Goal: Information Seeking & Learning: Learn about a topic

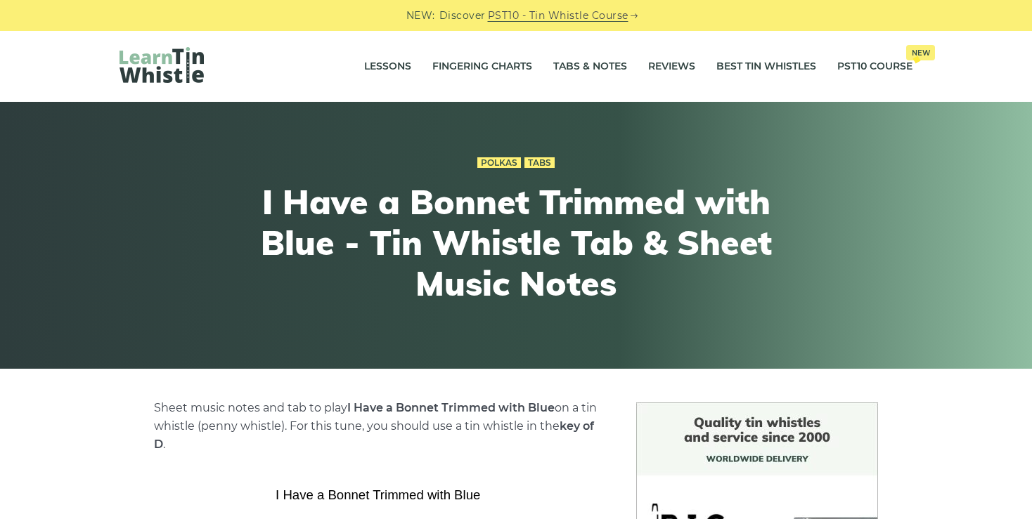
scroll to position [331, 0]
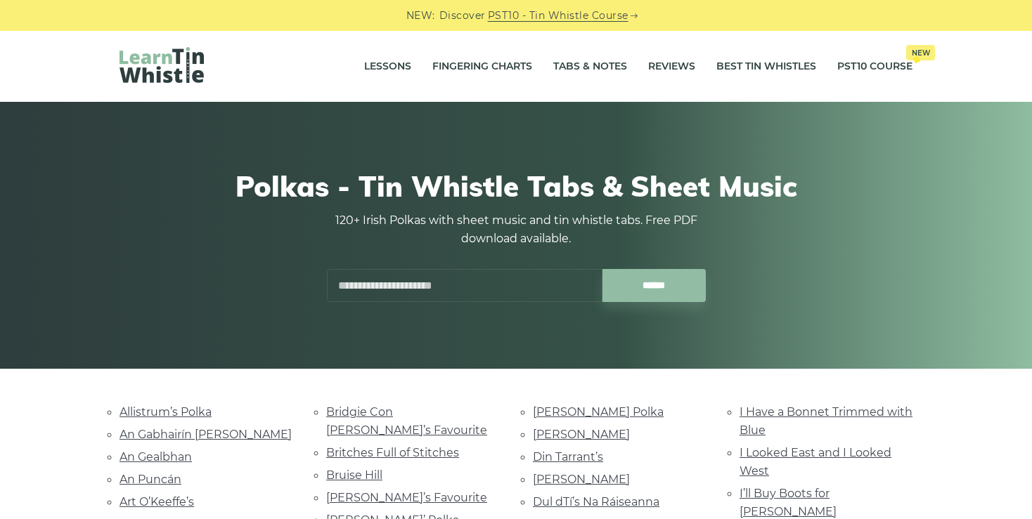
scroll to position [260, 0]
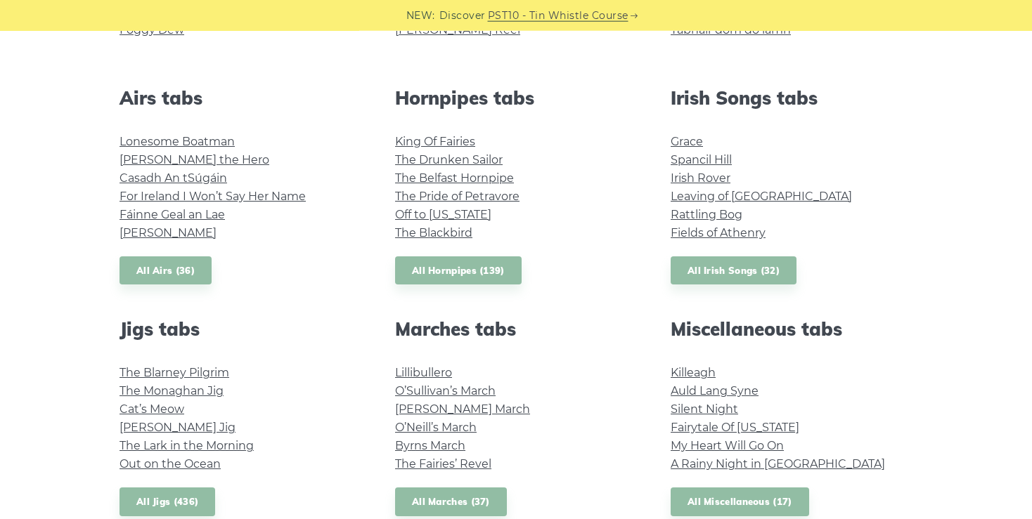
scroll to position [514, 0]
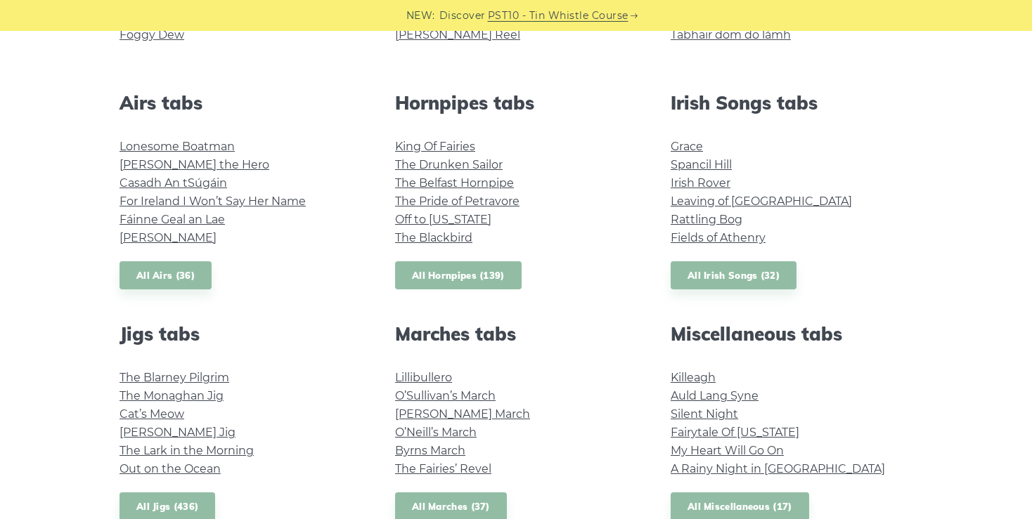
click at [437, 275] on link "All Hornpipes (139)" at bounding box center [458, 276] width 127 height 29
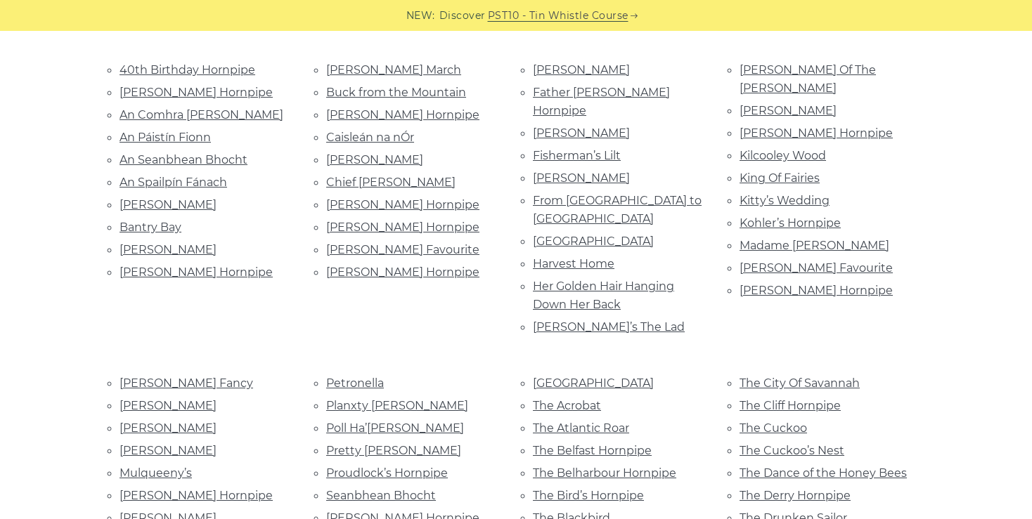
scroll to position [340, 0]
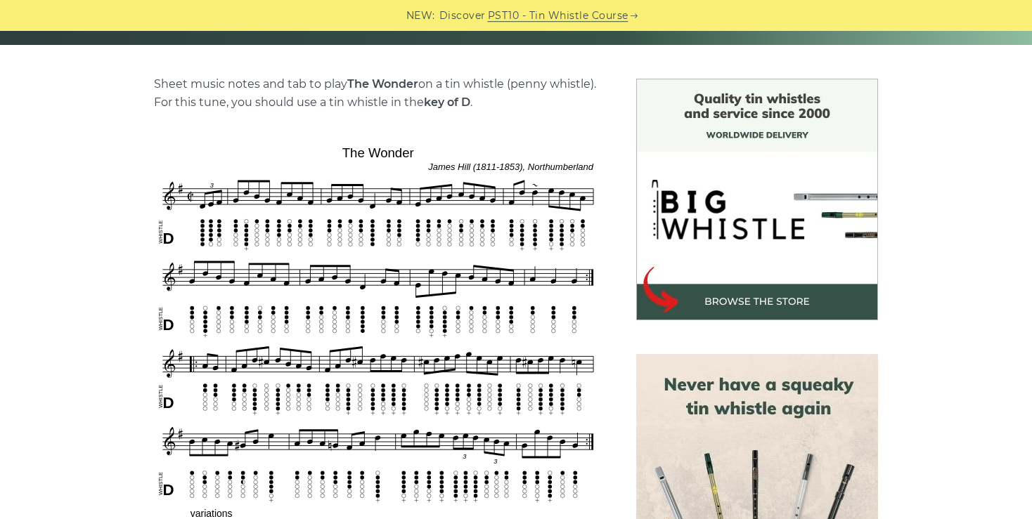
scroll to position [316, 0]
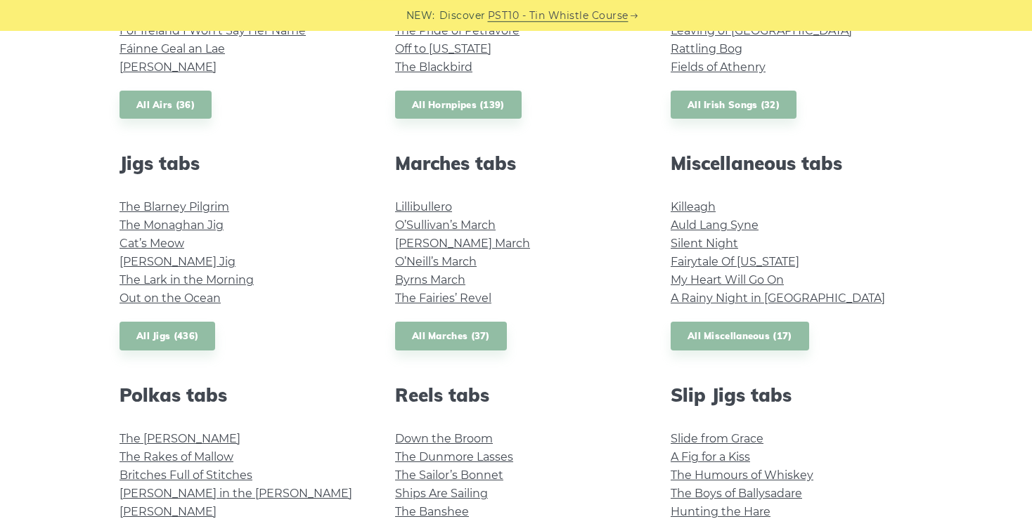
scroll to position [687, 0]
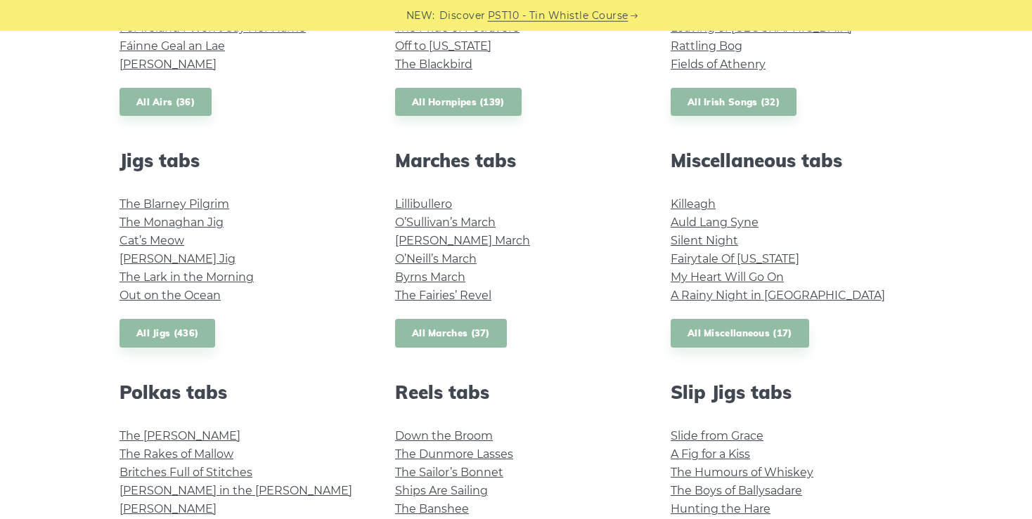
click at [456, 331] on link "All Marches (37)" at bounding box center [451, 333] width 112 height 29
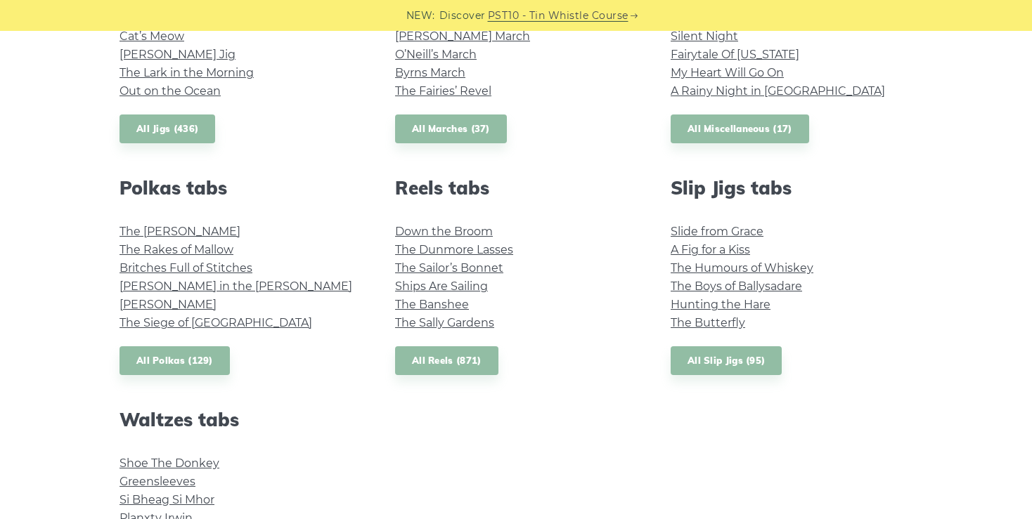
scroll to position [895, 0]
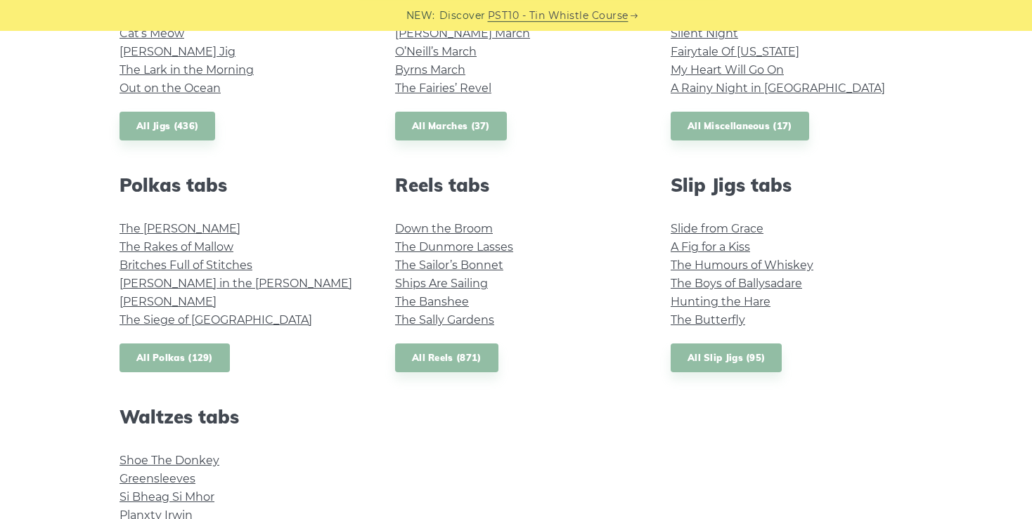
click at [173, 354] on link "All Polkas (129)" at bounding box center [175, 358] width 110 height 29
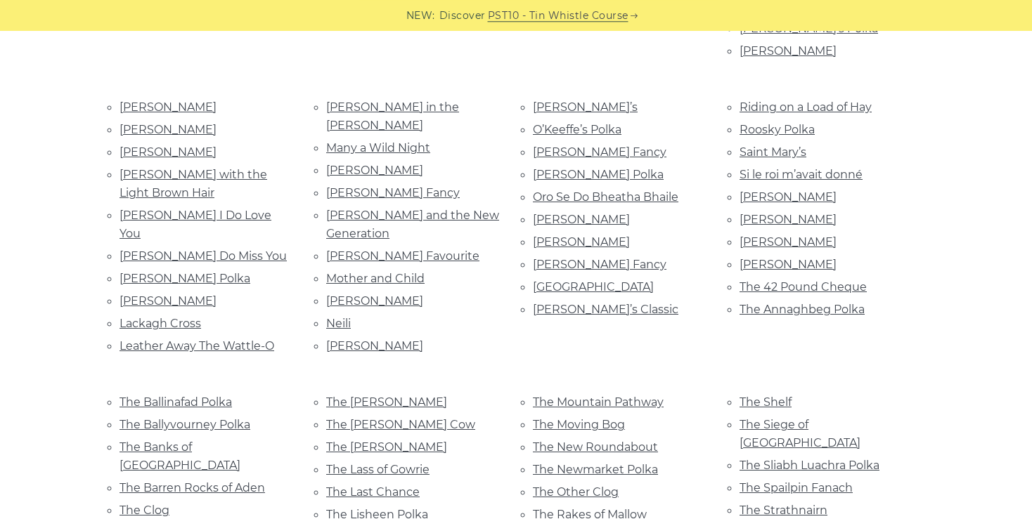
scroll to position [616, 0]
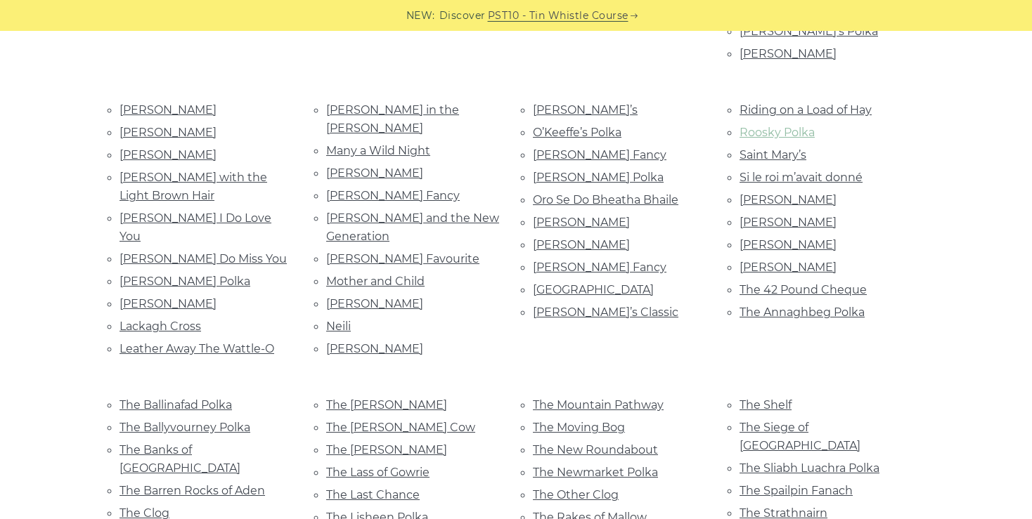
click at [782, 126] on link "Roosky Polka" at bounding box center [777, 132] width 75 height 13
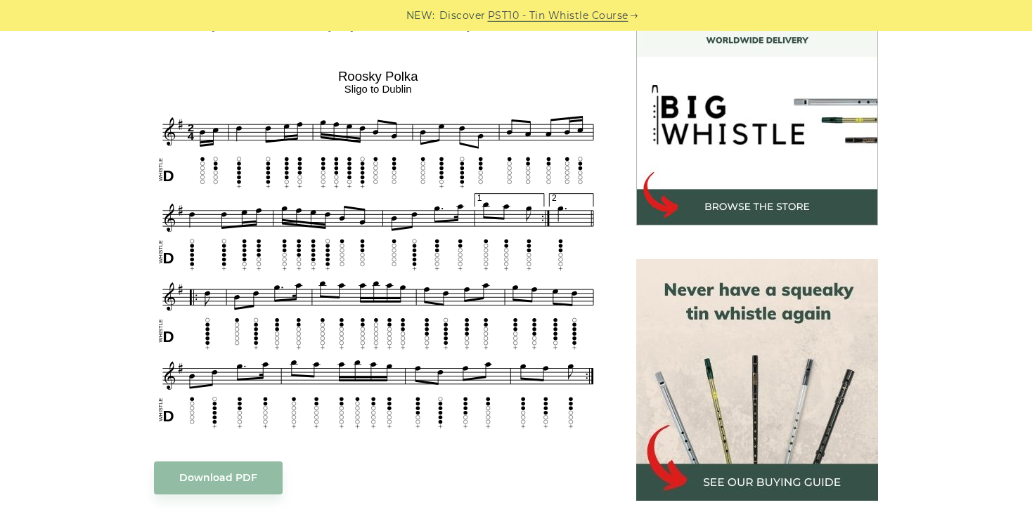
scroll to position [415, 0]
